Goal: Task Accomplishment & Management: Complete application form

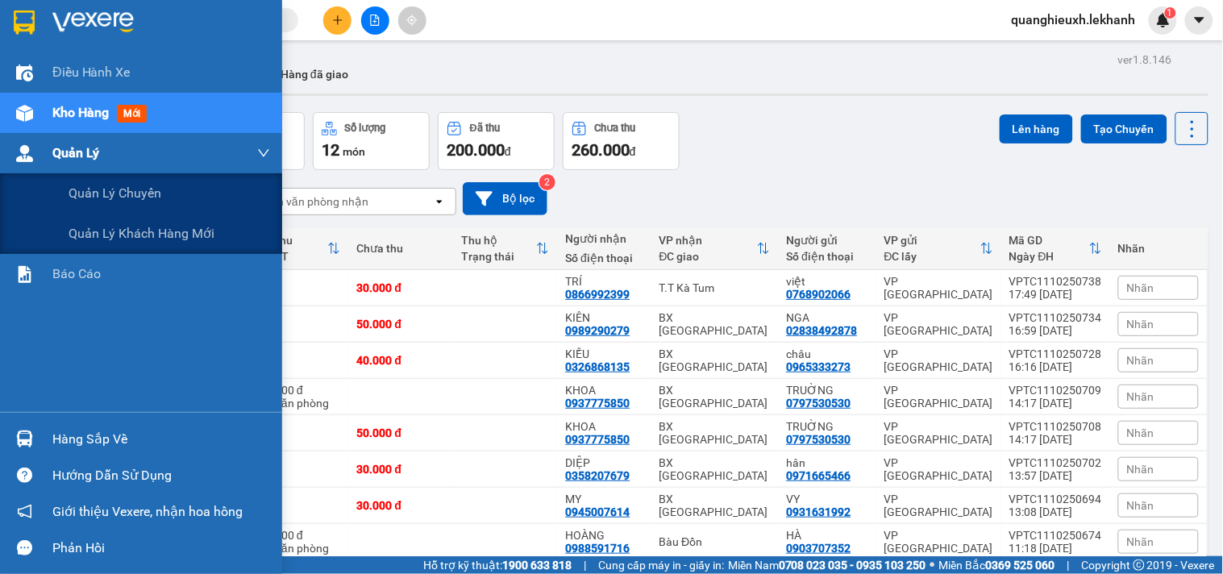
click at [71, 156] on span "Quản Lý" at bounding box center [75, 153] width 47 height 20
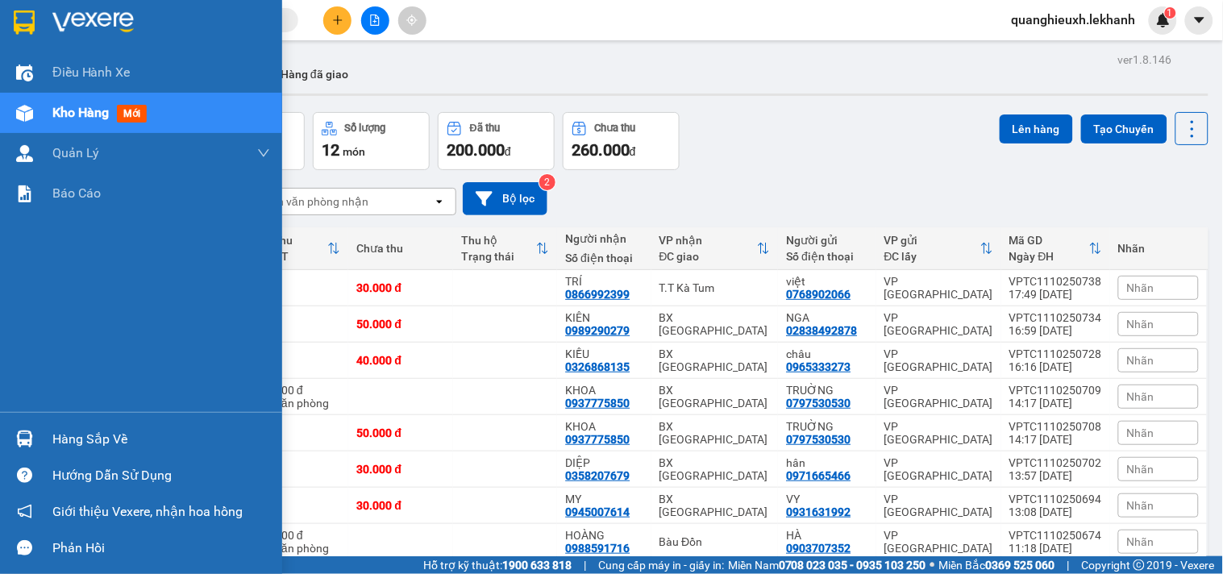
click at [106, 105] on span "Kho hàng" at bounding box center [80, 112] width 56 height 15
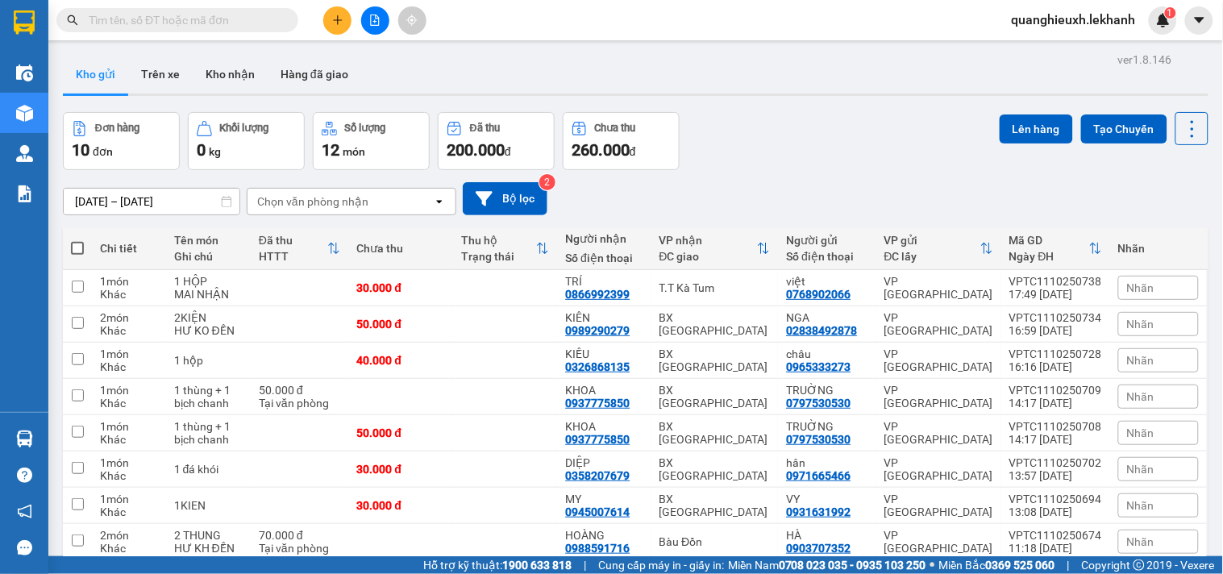
click at [436, 202] on icon "open" at bounding box center [439, 201] width 13 height 13
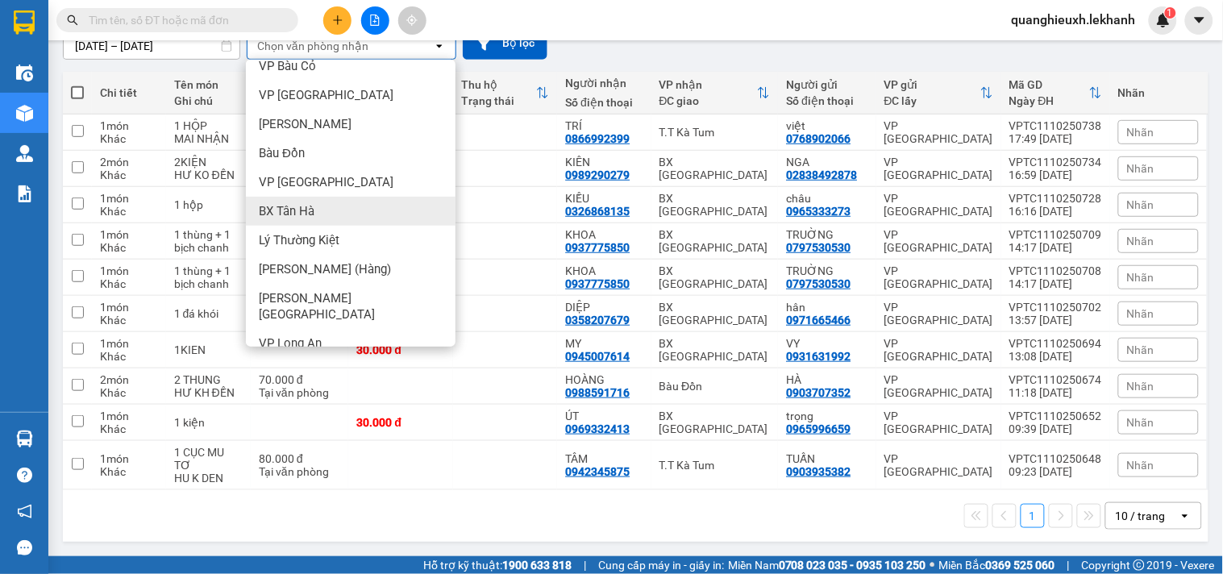
scroll to position [12, 0]
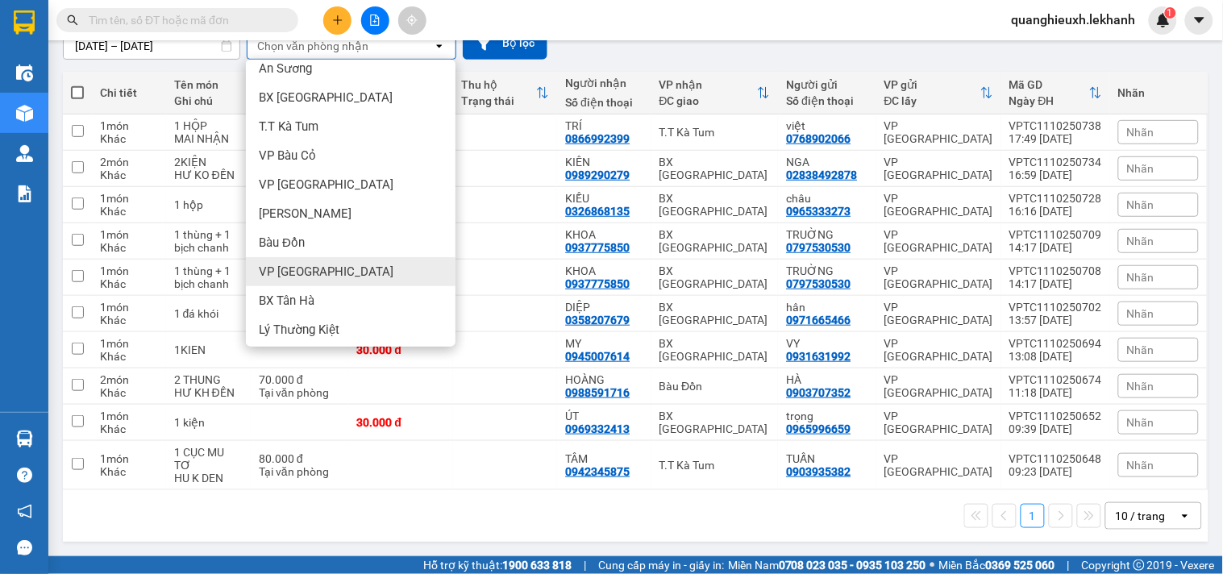
click at [355, 268] on div "VP [GEOGRAPHIC_DATA]" at bounding box center [351, 271] width 210 height 29
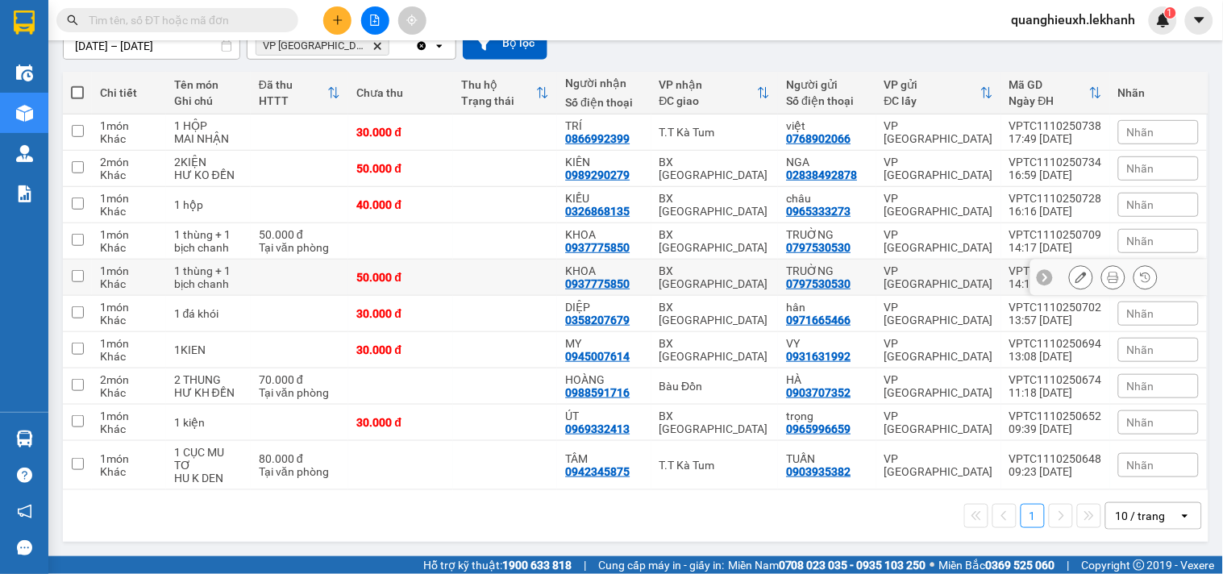
scroll to position [74, 0]
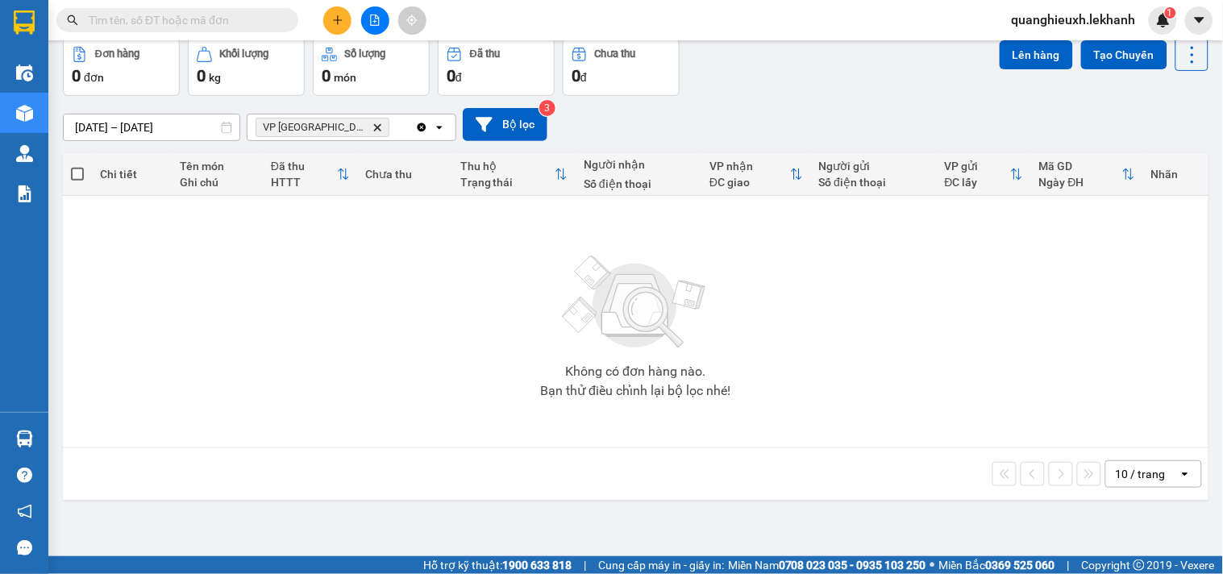
click at [372, 123] on icon "Delete" at bounding box center [377, 128] width 10 height 10
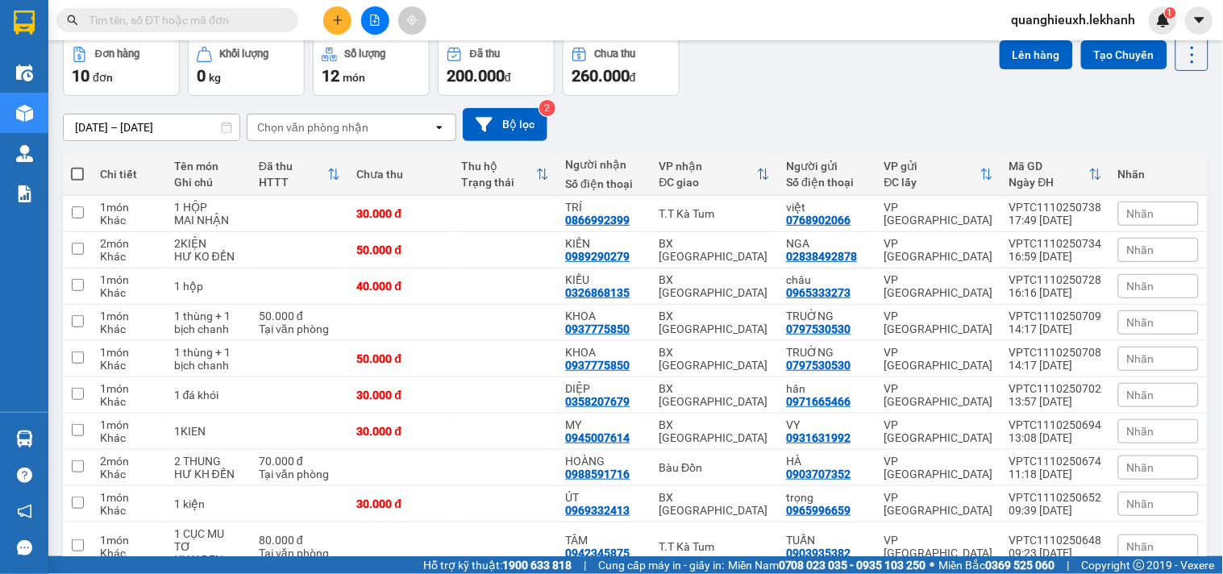
click at [184, 124] on input "11/10/2025 – 12/10/2025" at bounding box center [152, 127] width 176 height 26
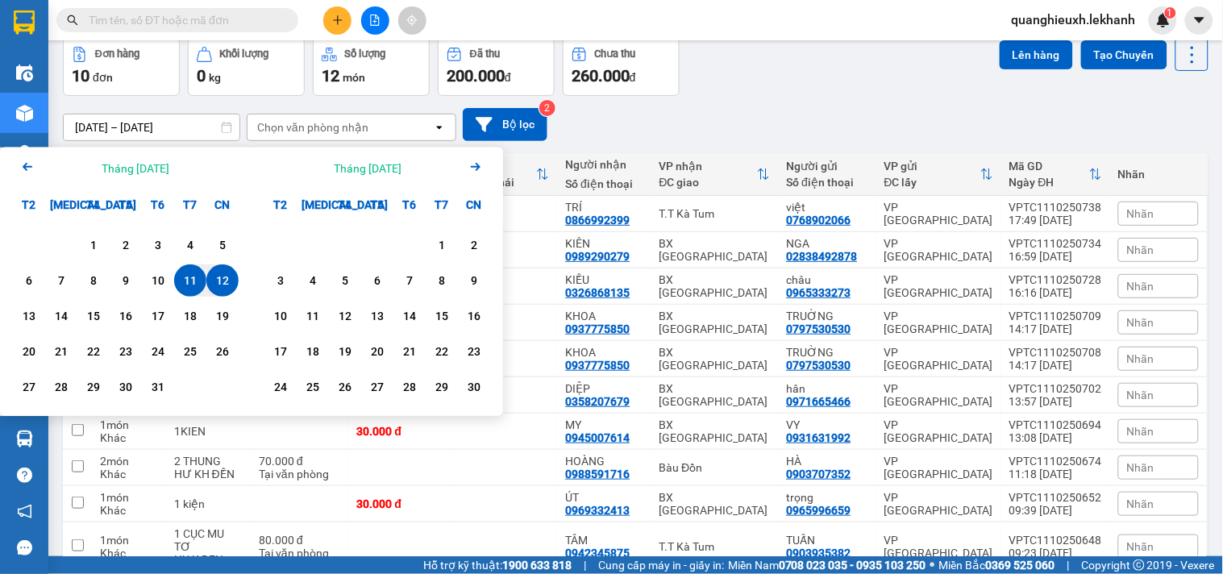
click at [224, 278] on div "12" at bounding box center [222, 280] width 23 height 19
click at [213, 276] on div "12" at bounding box center [222, 280] width 23 height 19
type input "12/10/2025 – 12/10/2025"
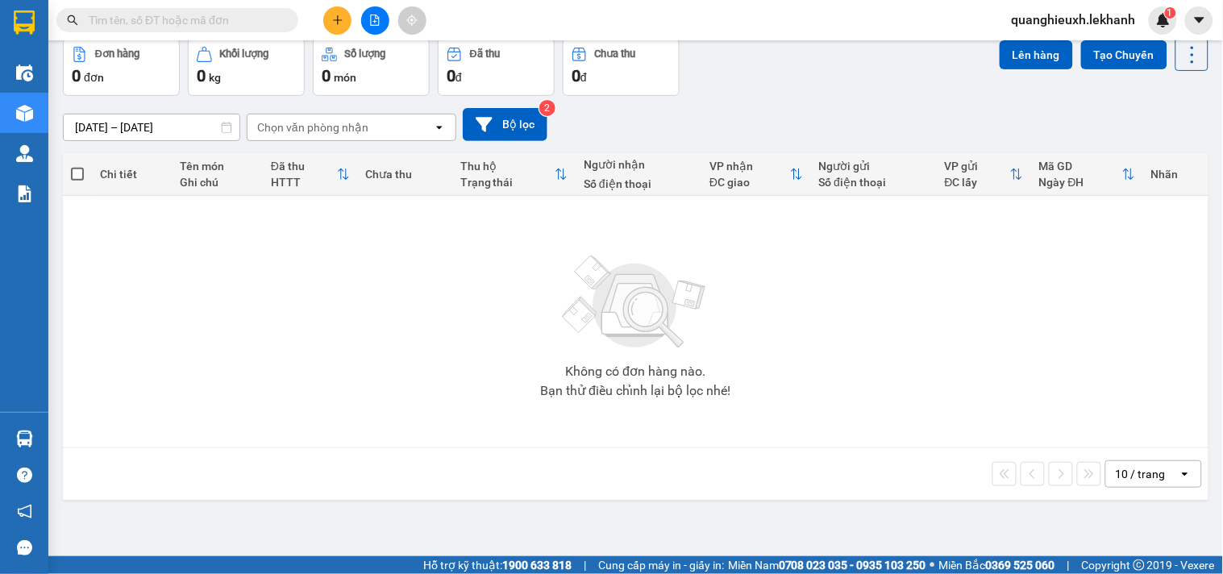
click at [336, 23] on icon "plus" at bounding box center [337, 20] width 11 height 11
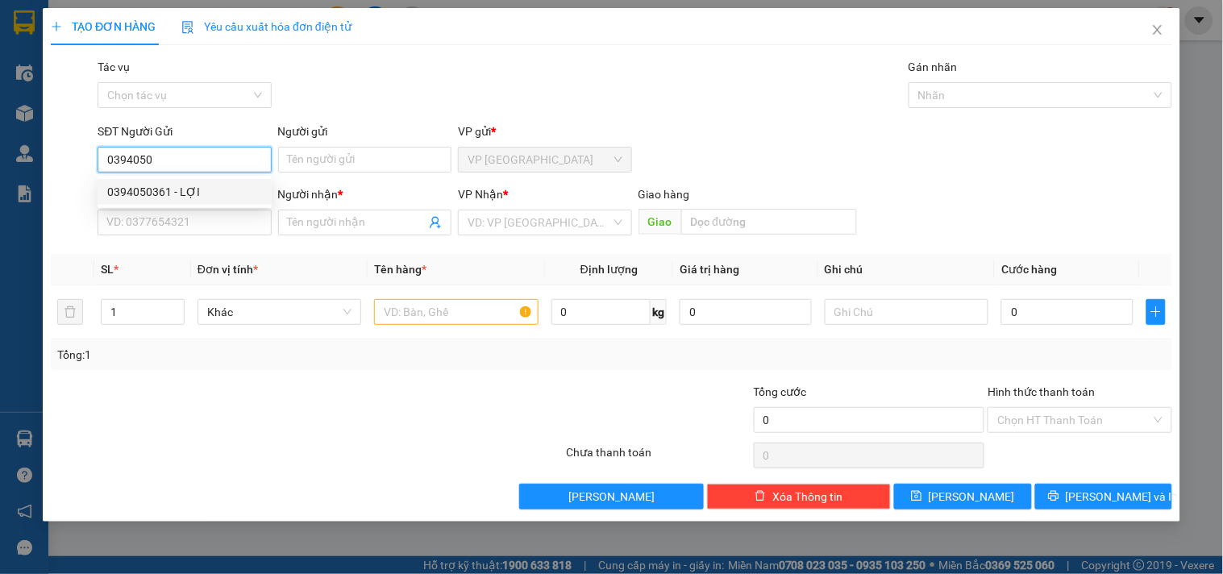
click at [186, 188] on div "0394050361 - LỢI" at bounding box center [184, 192] width 155 height 18
type input "0394050361"
type input "LỢI"
type input "0919667552"
type input "NHUNG"
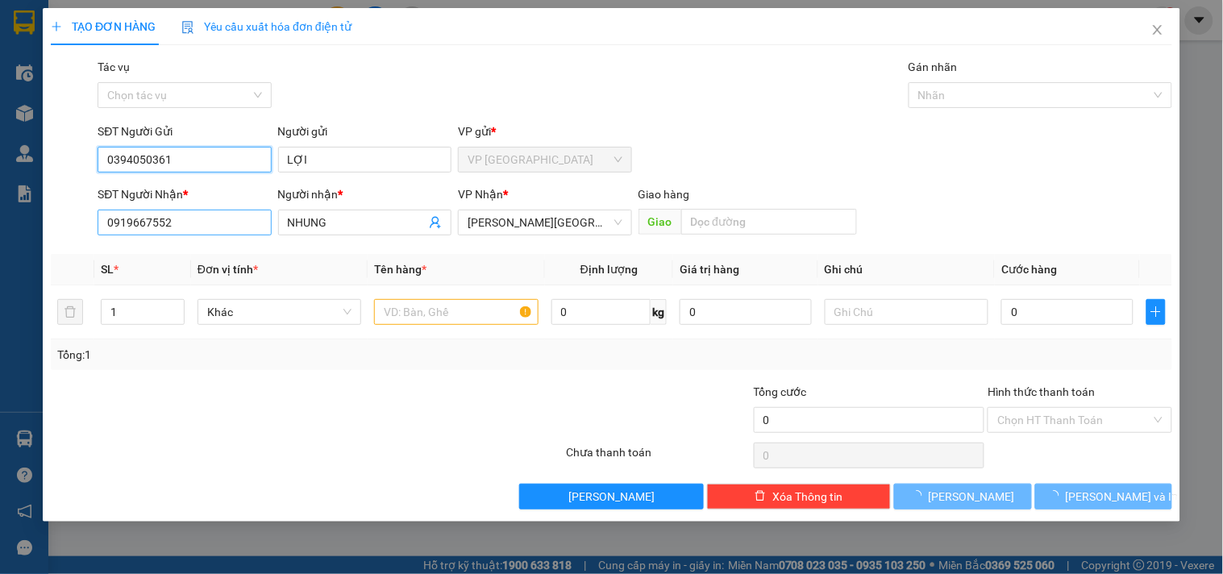
type input "40.000"
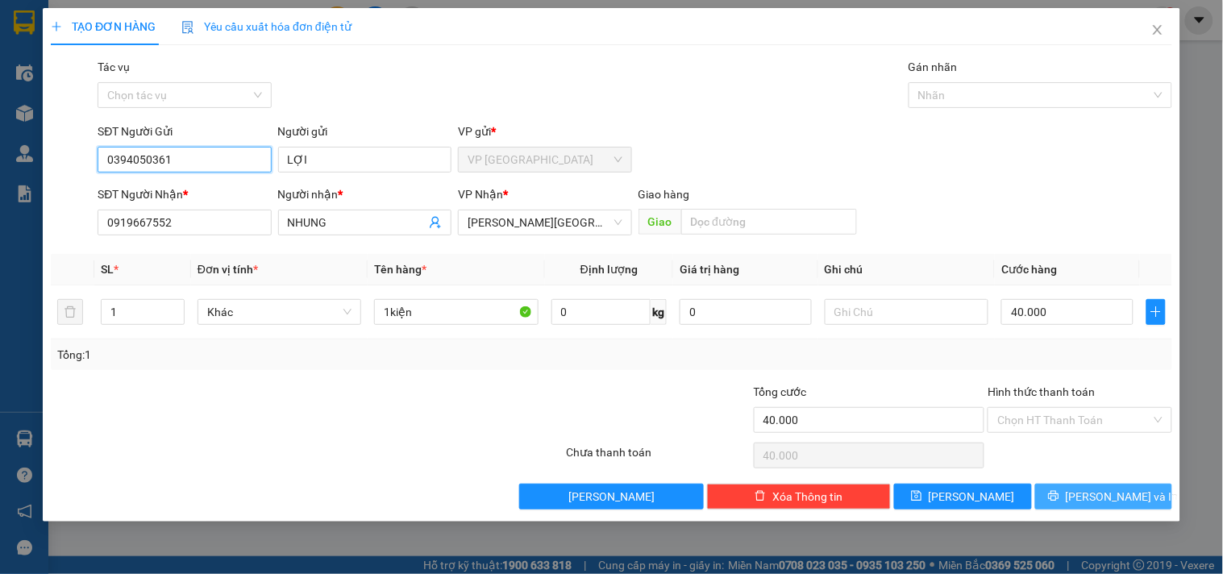
type input "0394050361"
click at [1103, 496] on span "Lưu và In" at bounding box center [1122, 497] width 113 height 18
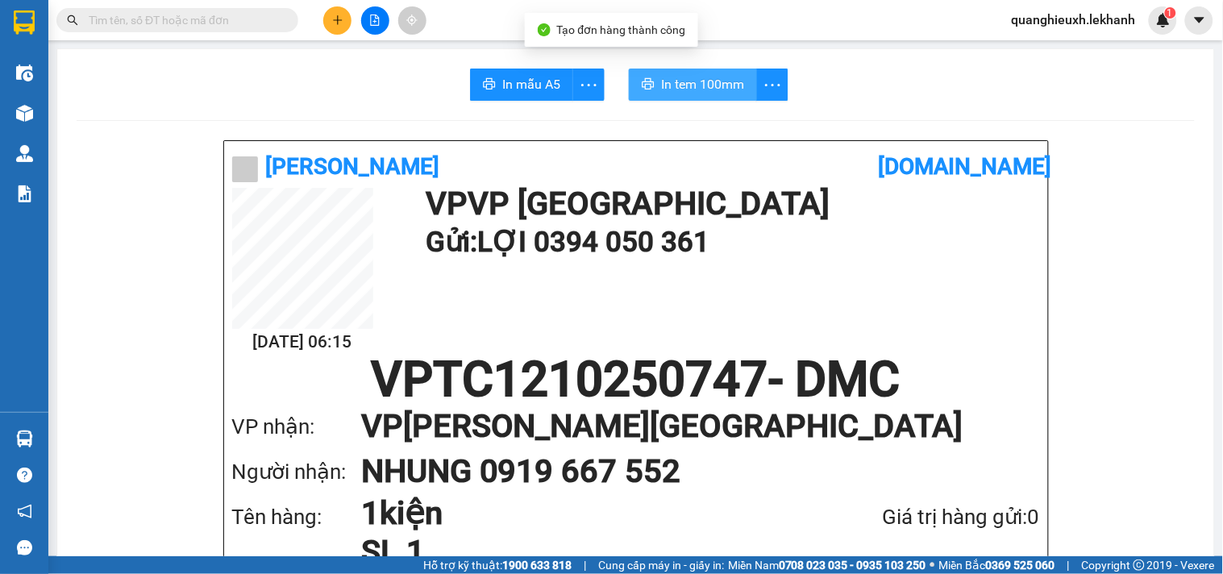
click at [725, 89] on span "In tem 100mm" at bounding box center [702, 84] width 83 height 20
